Goal: Task Accomplishment & Management: Complete application form

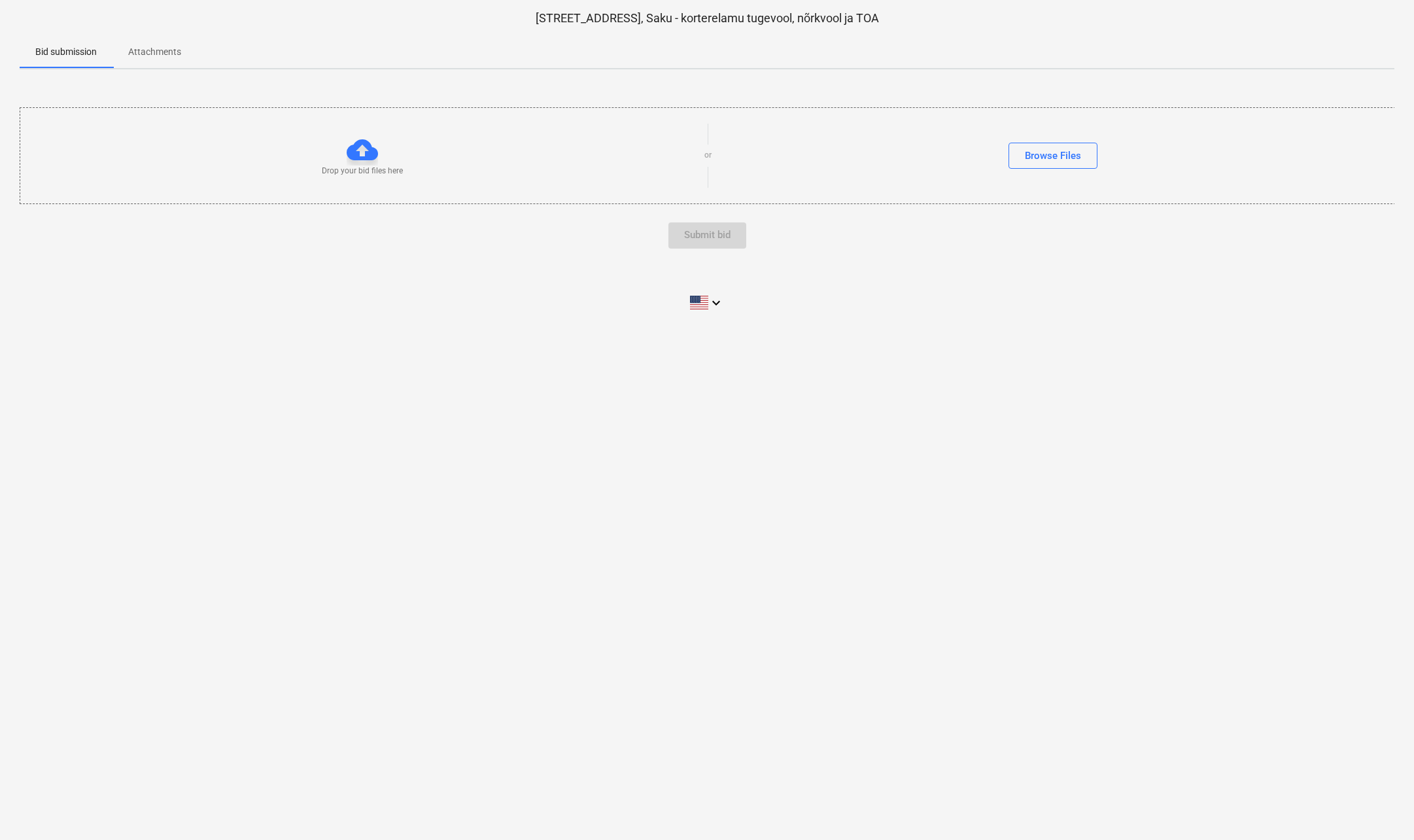
click at [142, 45] on span "Attachments" at bounding box center [154, 51] width 84 height 22
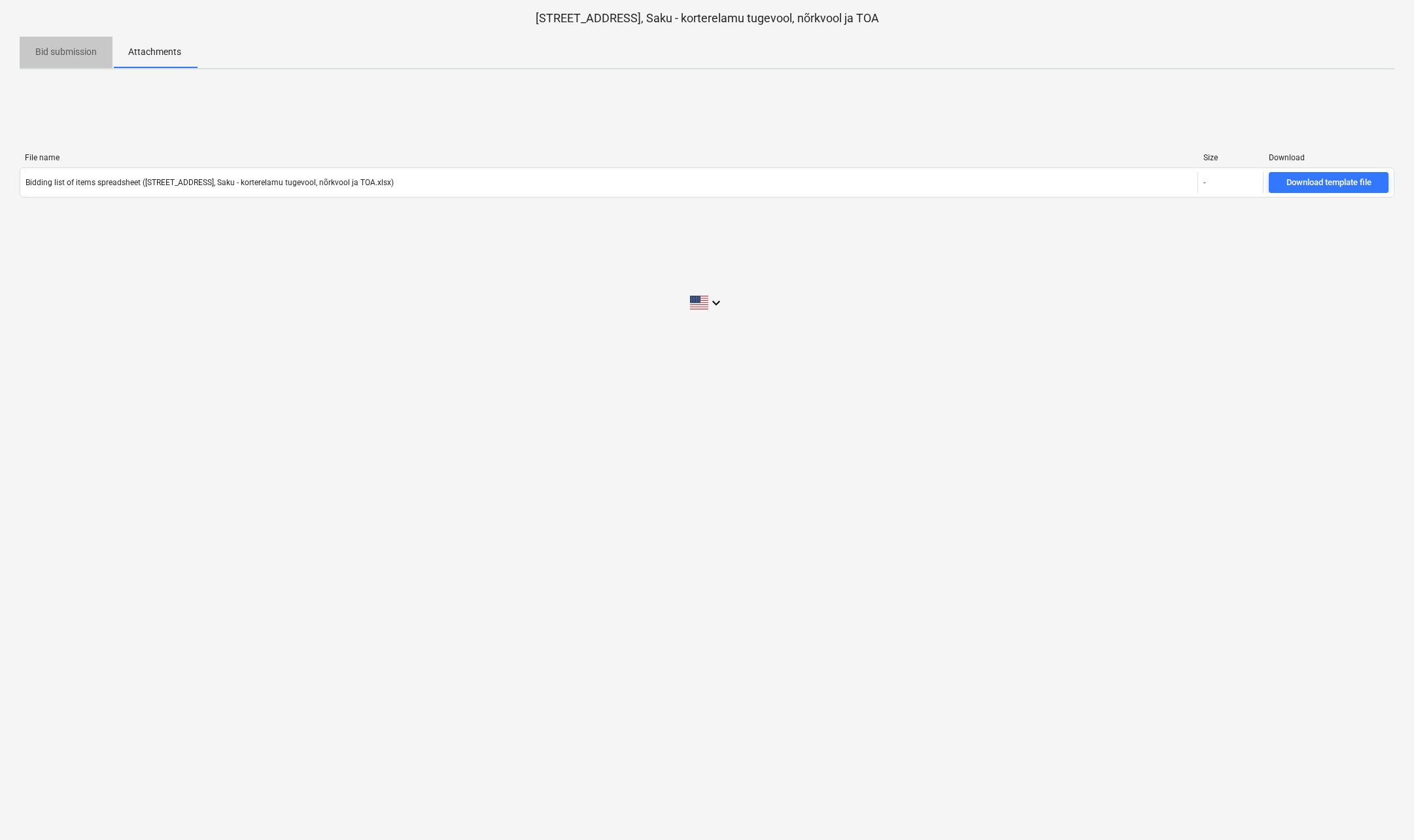
click at [64, 46] on p "Bid submission" at bounding box center [65, 52] width 62 height 13
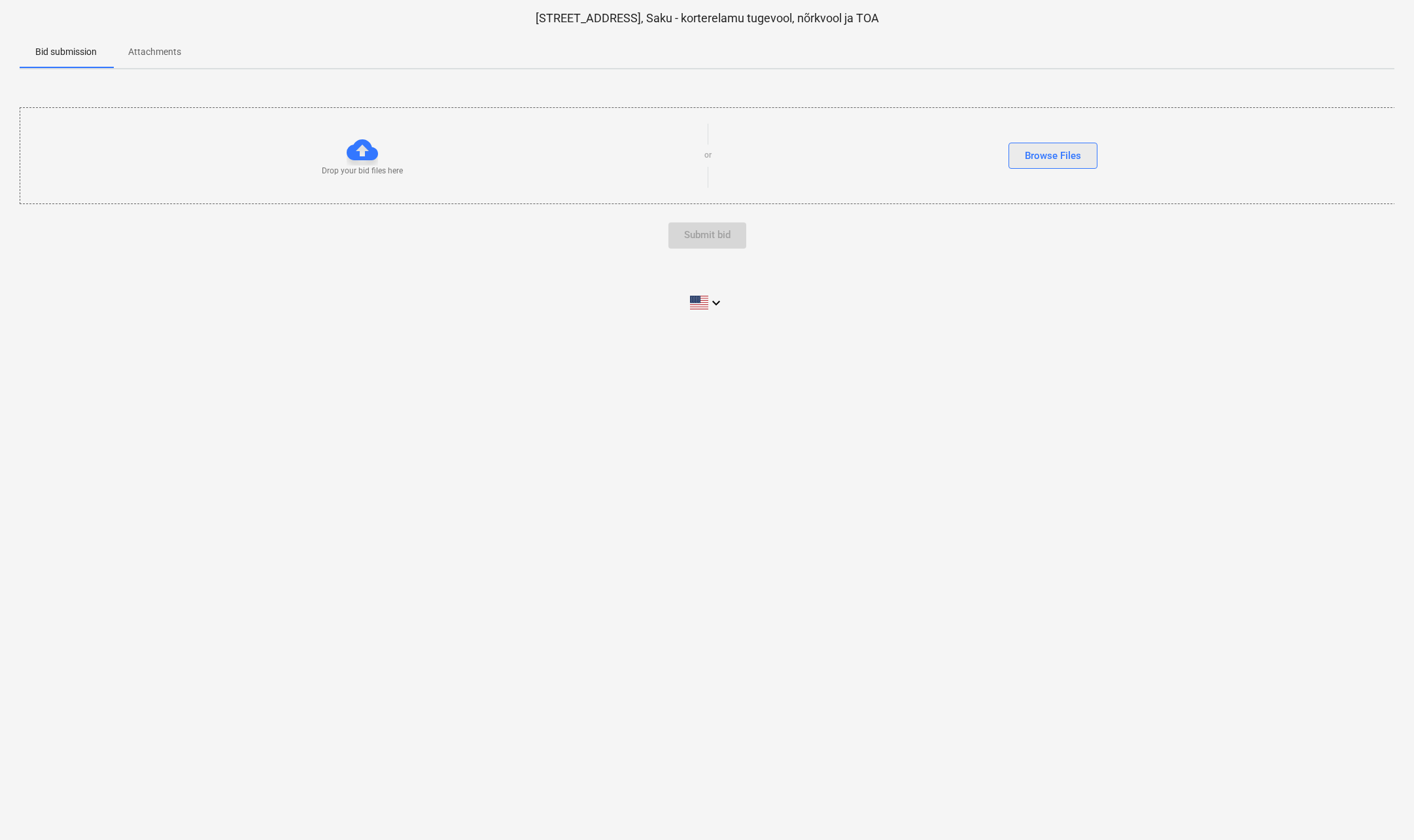
click at [1043, 156] on div "Browse Files" at bounding box center [1053, 156] width 57 height 17
click at [365, 138] on div at bounding box center [362, 137] width 31 height 31
drag, startPoint x: 377, startPoint y: 164, endPoint x: 386, endPoint y: 161, distance: 9.5
click at [379, 163] on div "Drop your bid files here or Browse Files" at bounding box center [708, 142] width 1375 height 74
click at [528, 136] on div "Drop your bid files here" at bounding box center [362, 142] width 684 height 42
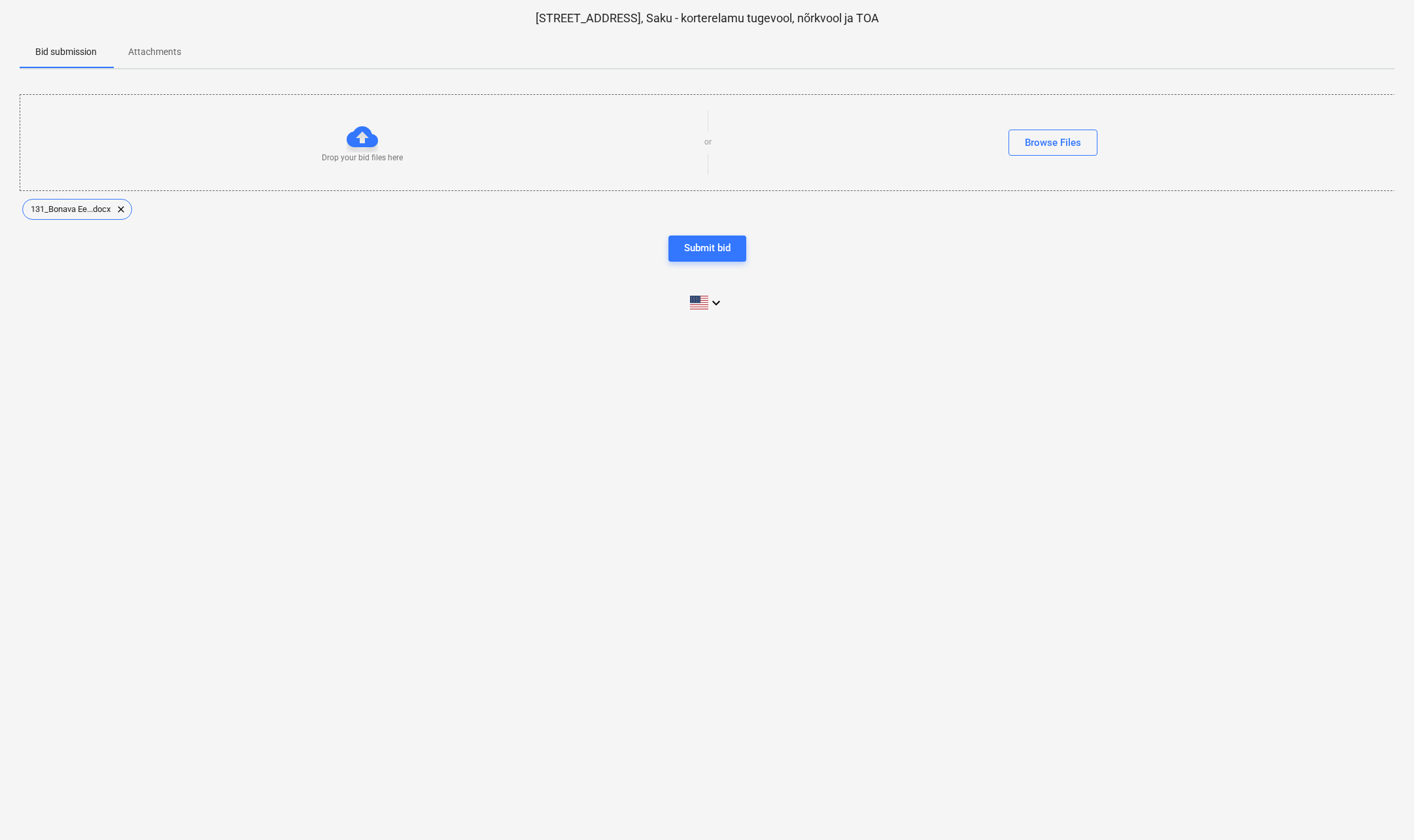
click at [778, 135] on div "Browse Files" at bounding box center [1053, 142] width 684 height 26
click at [70, 211] on span "131_Bonava Ee...docx" at bounding box center [71, 208] width 95 height 10
click at [1045, 145] on div "Browse Files" at bounding box center [1053, 142] width 57 height 17
click at [711, 242] on div "Submit bid" at bounding box center [707, 248] width 46 height 17
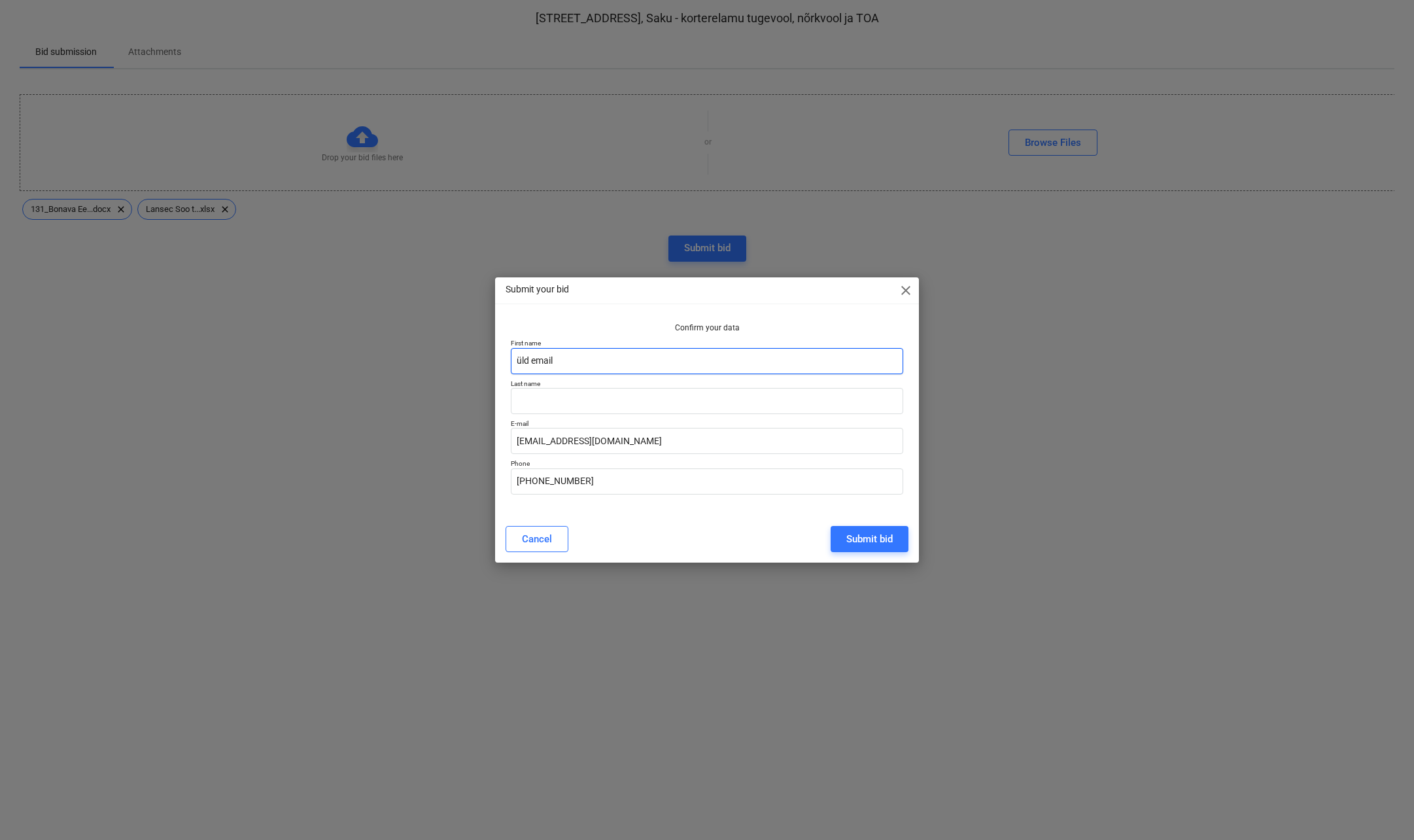
click at [570, 360] on input "üld email" at bounding box center [708, 361] width 393 height 26
click at [580, 389] on input "text" at bounding box center [708, 400] width 393 height 26
click at [582, 359] on input "üld email" at bounding box center [708, 361] width 393 height 26
drag, startPoint x: 573, startPoint y: 359, endPoint x: 512, endPoint y: 359, distance: 61.0
click at [512, 359] on input "üld email" at bounding box center [708, 361] width 393 height 26
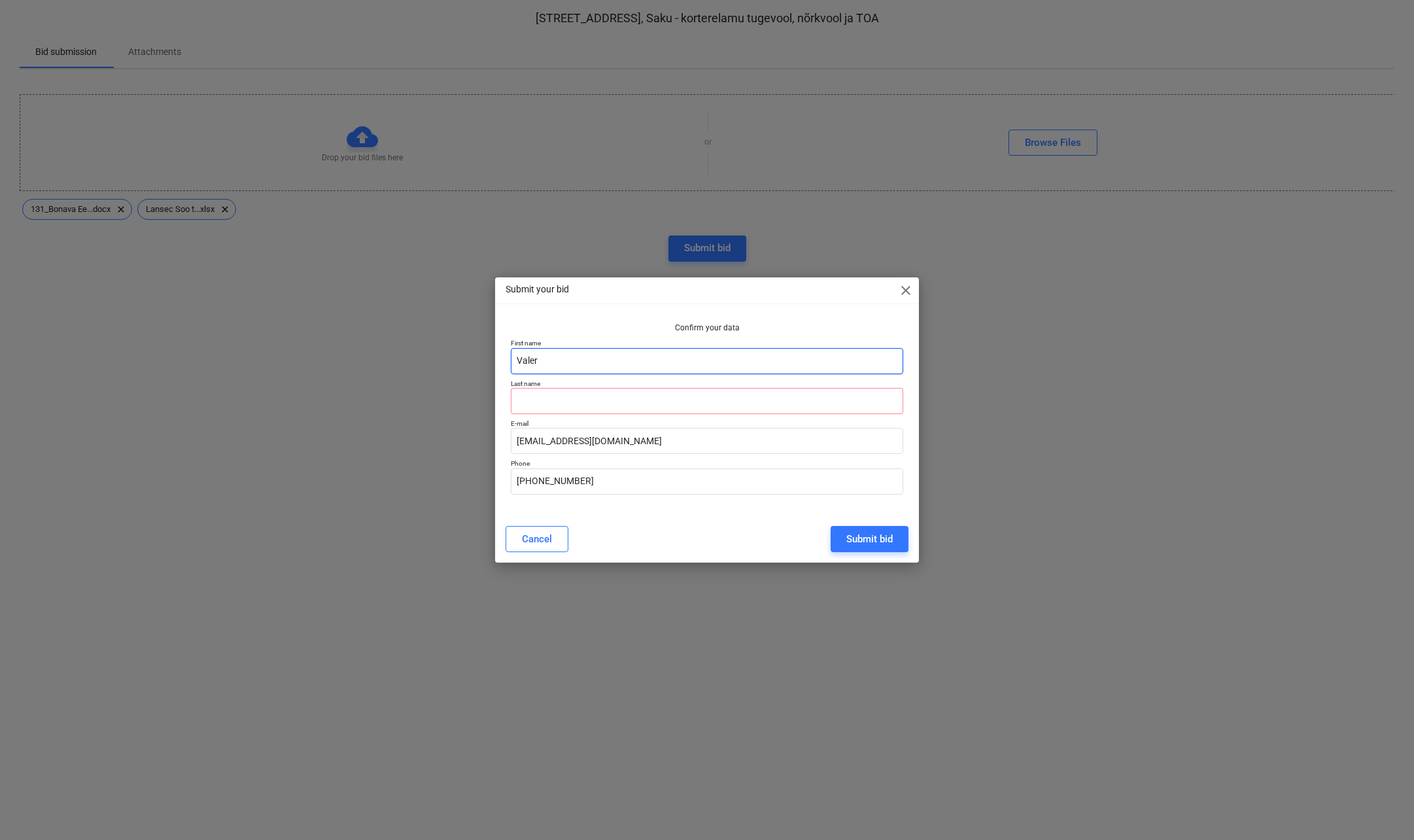
type input "[PERSON_NAME]"
type input "Ljamkin"
type input "[PERSON_NAME]"
drag, startPoint x: 543, startPoint y: 440, endPoint x: 496, endPoint y: 441, distance: 47.0
click at [496, 441] on div "Confirm your data First name [PERSON_NAME] Last name [PERSON_NAME] E-mail [EMAI…" at bounding box center [707, 415] width 424 height 197
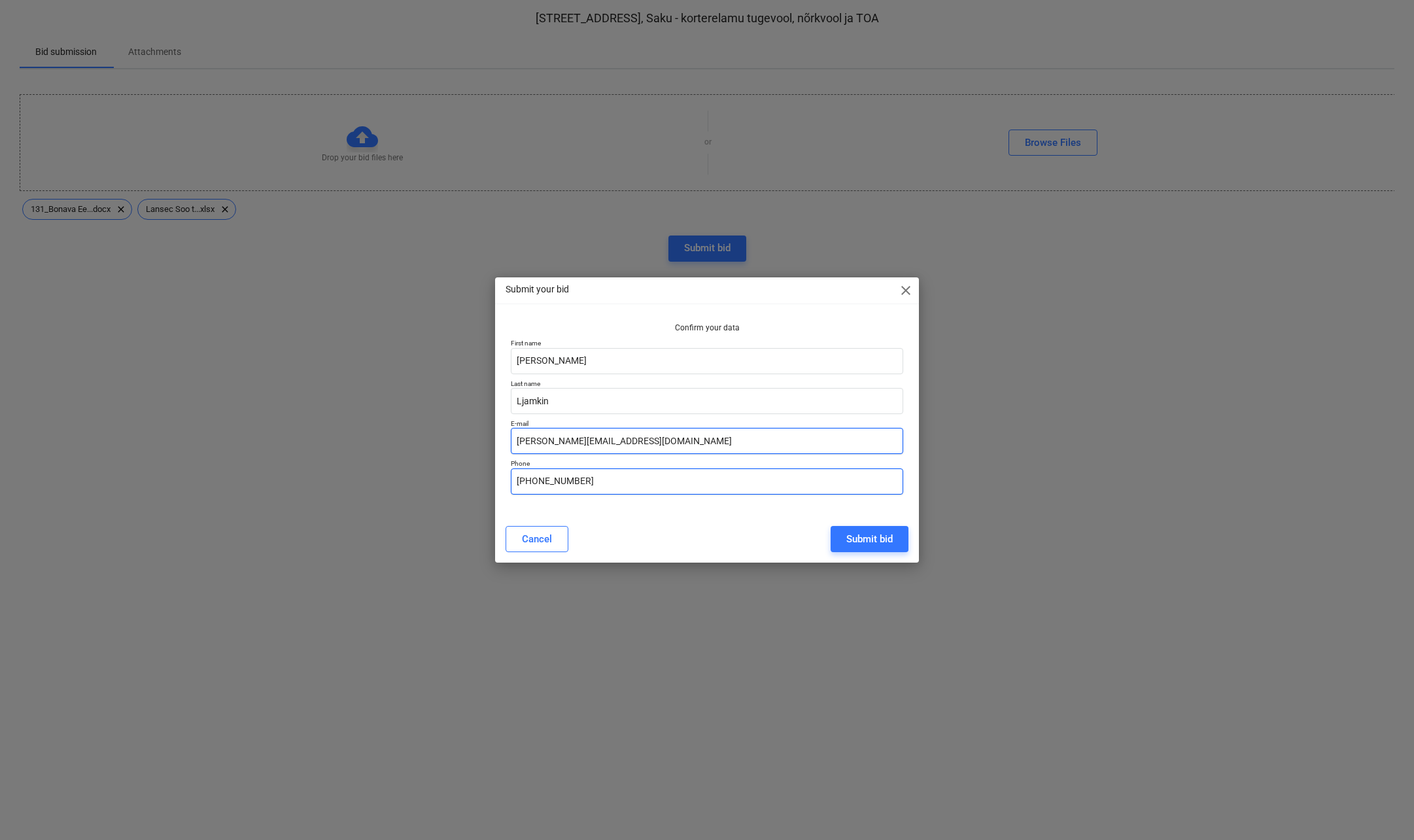
type input "[PERSON_NAME][EMAIL_ADDRESS][DOMAIN_NAME]"
drag, startPoint x: 590, startPoint y: 481, endPoint x: 540, endPoint y: 479, distance: 50.0
click at [540, 479] on input "[PHONE_NUMBER]" at bounding box center [708, 481] width 393 height 26
type input "[PHONE_NUMBER]"
click at [854, 535] on div "Submit bid" at bounding box center [869, 539] width 46 height 17
